Goal: Check status: Check status

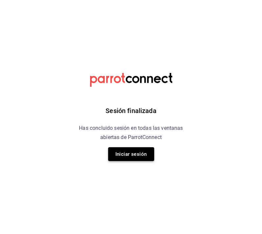
click at [122, 152] on button "Iniciar sesión" at bounding box center [131, 154] width 46 height 14
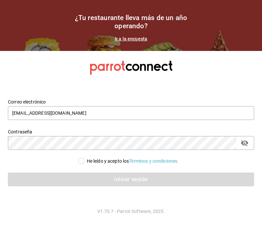
type input "comecongula@outlook.es"
click at [82, 162] on label "He leído y acepto los Términos y condiciones." at bounding box center [128, 161] width 101 height 7
click at [82, 162] on input "He leído y acepto los Términos y condiciones." at bounding box center [81, 161] width 6 height 6
checkbox input "true"
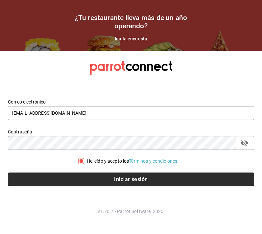
click at [85, 177] on button "Iniciar sesión" at bounding box center [131, 179] width 246 height 14
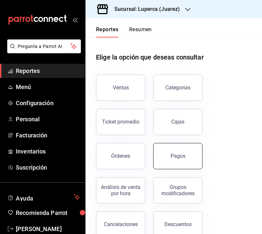
click at [185, 160] on button "Pagos" at bounding box center [177, 156] width 49 height 26
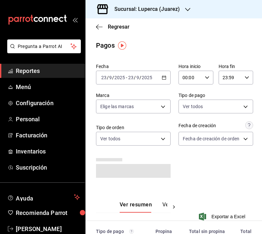
click at [161, 80] on div "[DATE] [DATE] - [DATE] [DATE]" at bounding box center [133, 78] width 75 height 14
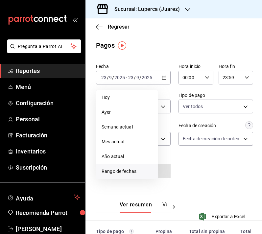
click at [110, 173] on span "Rango de fechas" at bounding box center [126, 171] width 51 height 7
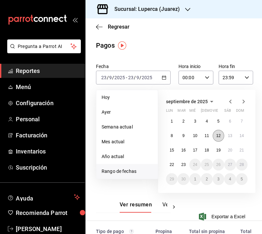
click at [218, 135] on abbr "12" at bounding box center [218, 135] width 4 height 5
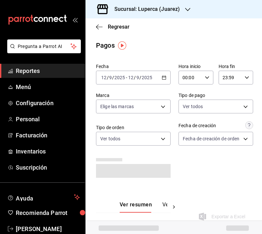
click at [210, 164] on div "Fecha [DATE] [DATE] - [DATE] [DATE] Hora inicio 00:00 Hora inicio Hora fin 23:5…" at bounding box center [173, 123] width 155 height 125
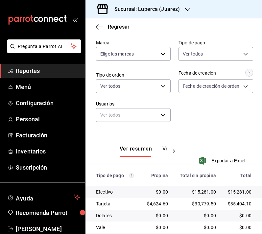
scroll to position [56, 0]
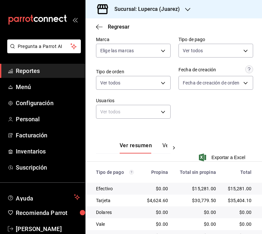
click at [164, 146] on button "Ver pagos" at bounding box center [174, 147] width 25 height 11
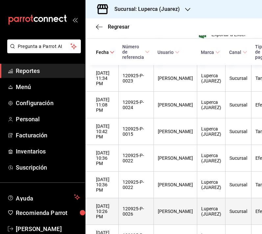
scroll to position [179, 98]
